Goal: Register for event/course

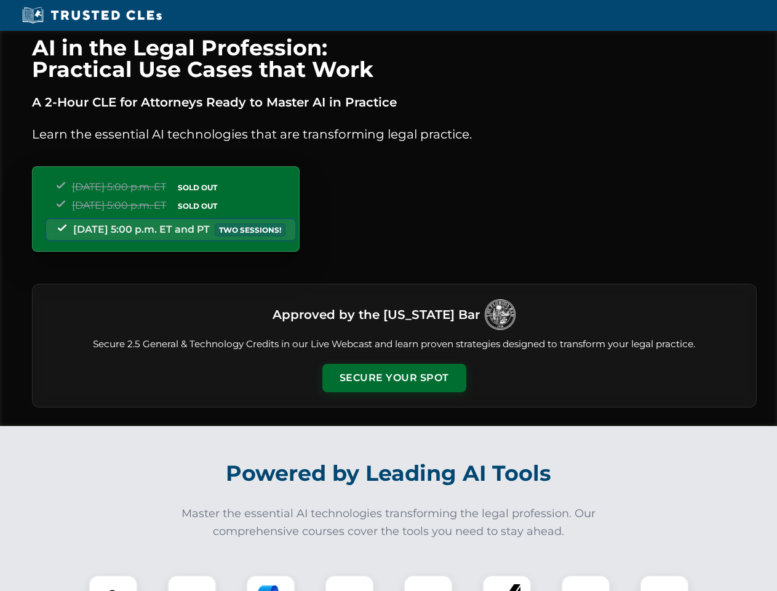
click at [394, 378] on button "Secure Your Spot" at bounding box center [394, 378] width 144 height 28
click at [113, 583] on img at bounding box center [113, 599] width 36 height 36
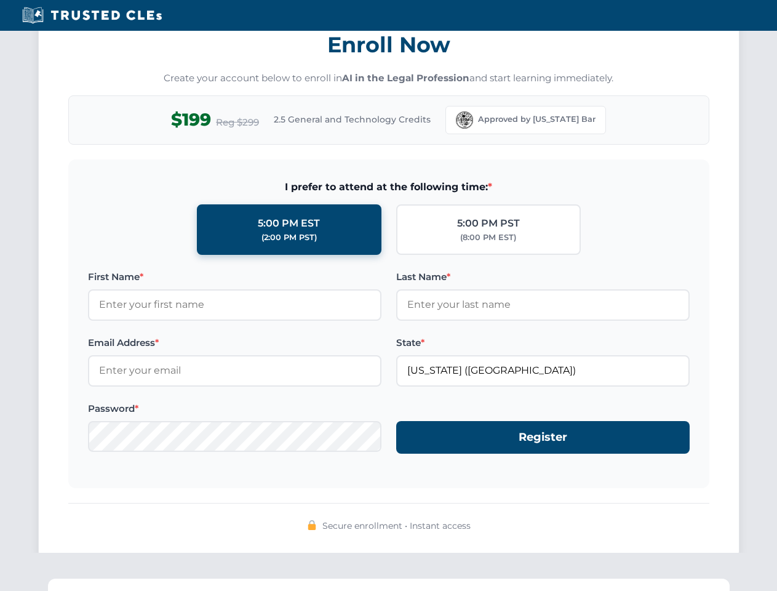
scroll to position [1208, 0]
